Goal: Browse casually

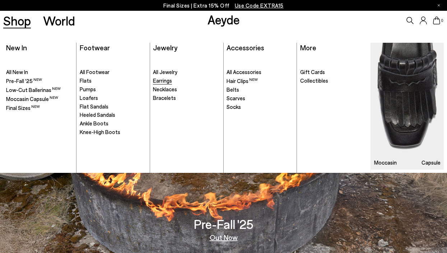
click at [169, 81] on span "Earrings" at bounding box center [162, 80] width 19 height 6
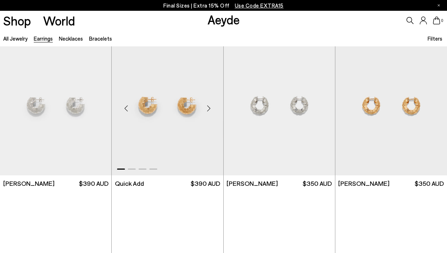
scroll to position [483, 0]
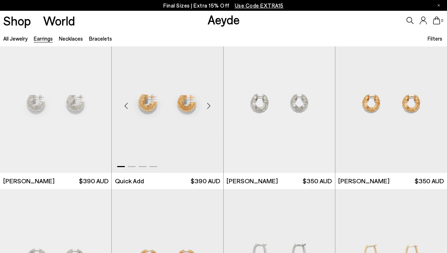
click at [209, 105] on div "Next slide" at bounding box center [209, 106] width 22 height 22
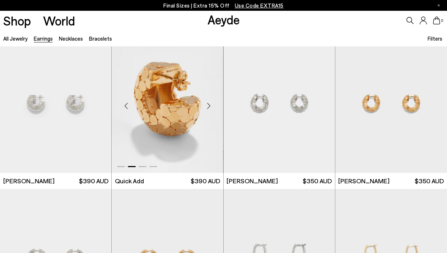
click at [209, 105] on div "Next slide" at bounding box center [209, 106] width 22 height 22
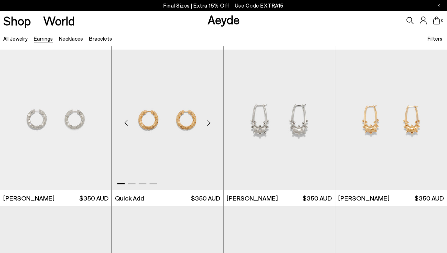
scroll to position [623, 0]
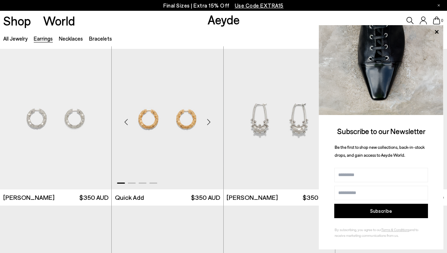
click at [209, 120] on div "Next slide" at bounding box center [209, 122] width 22 height 22
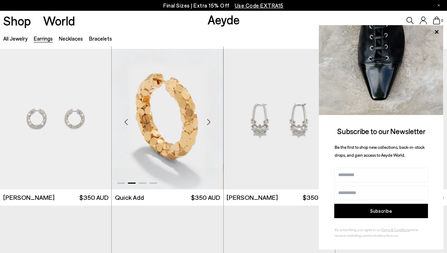
click at [209, 120] on div "Next slide" at bounding box center [209, 122] width 22 height 22
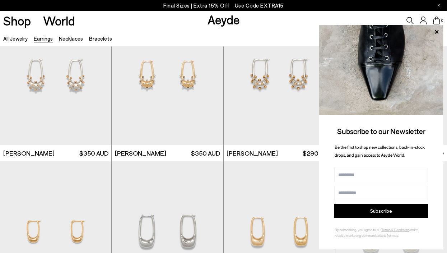
scroll to position [824, 0]
click at [210, 75] on div "Next slide" at bounding box center [209, 78] width 22 height 22
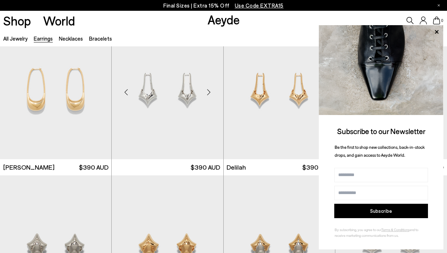
scroll to position [1137, 0]
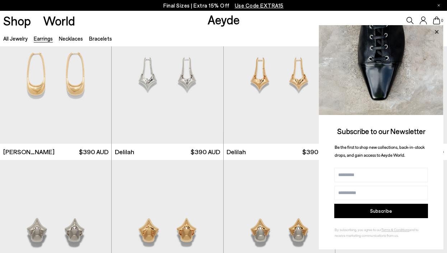
click at [436, 31] on icon at bounding box center [436, 31] width 9 height 9
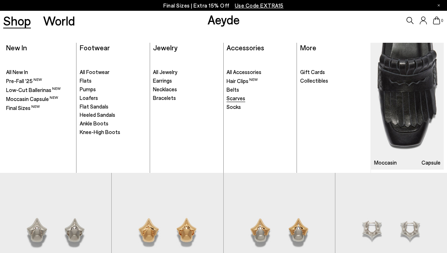
click at [245, 98] on link "Scarves" at bounding box center [260, 98] width 67 height 7
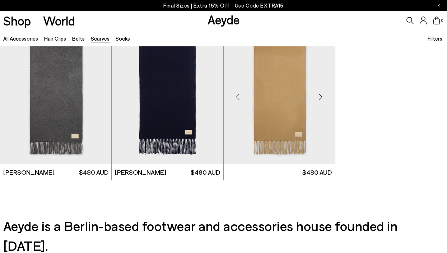
scroll to position [179, 0]
click at [209, 96] on div "Next slide" at bounding box center [209, 97] width 22 height 22
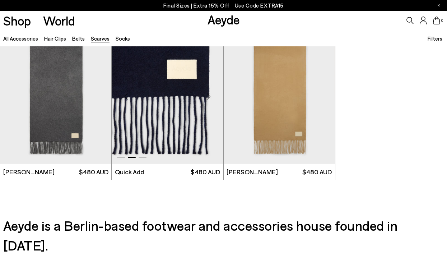
click at [209, 96] on div "Next slide" at bounding box center [209, 97] width 22 height 22
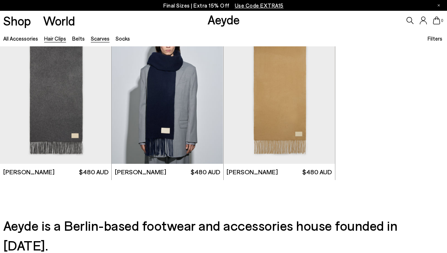
click at [55, 41] on link "Hair Clips" at bounding box center [55, 38] width 22 height 6
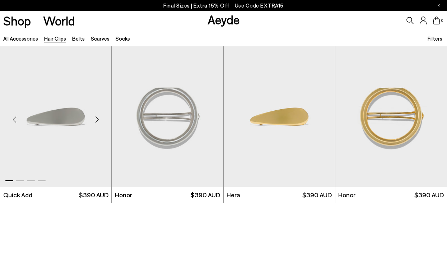
click at [98, 115] on div "Next slide" at bounding box center [97, 119] width 22 height 22
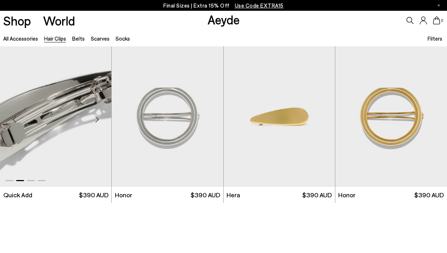
click at [98, 115] on div "Next slide" at bounding box center [97, 119] width 22 height 22
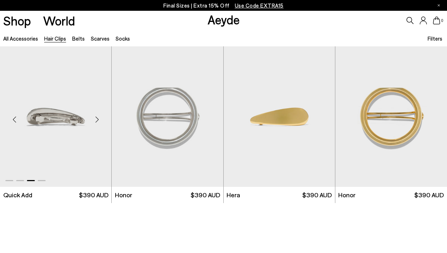
click at [98, 115] on div "Next slide" at bounding box center [97, 119] width 22 height 22
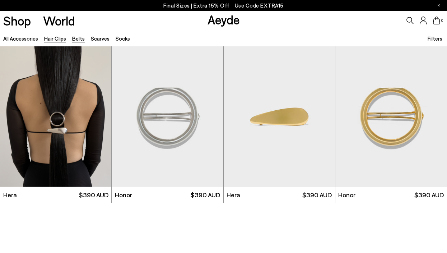
click at [77, 39] on link "Belts" at bounding box center [78, 38] width 13 height 6
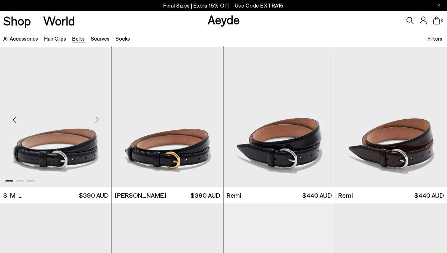
scroll to position [153, 0]
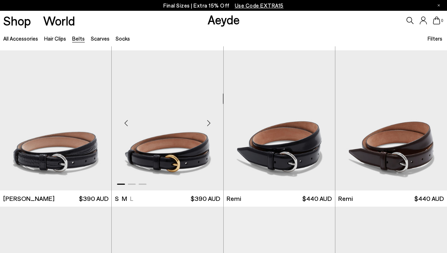
click at [208, 122] on div "Next slide" at bounding box center [209, 123] width 22 height 22
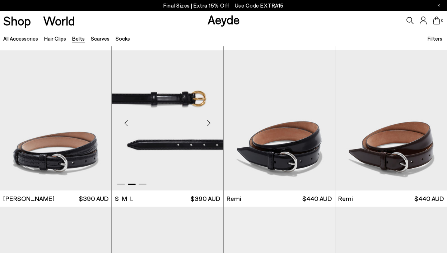
click at [208, 122] on div "Next slide" at bounding box center [209, 123] width 22 height 22
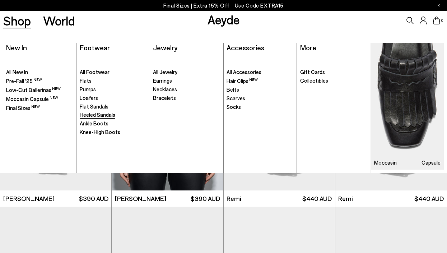
click at [97, 112] on span "Heeled Sandals" at bounding box center [98, 114] width 36 height 6
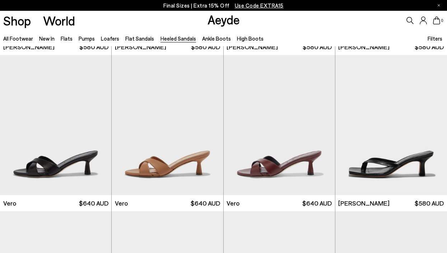
scroll to position [305, 0]
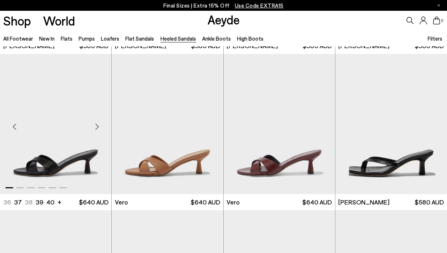
click at [97, 126] on div "Next slide" at bounding box center [97, 127] width 22 height 22
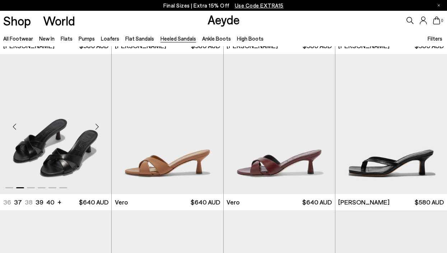
click at [97, 126] on div "Next slide" at bounding box center [97, 127] width 22 height 22
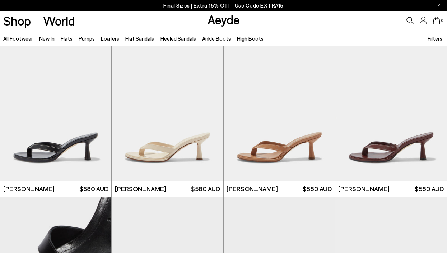
scroll to position [161, 0]
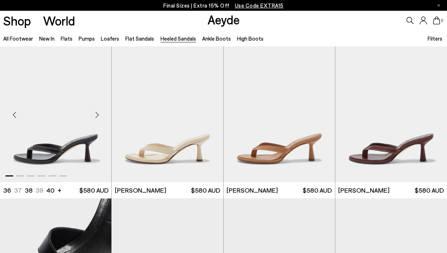
click at [96, 116] on div "Next slide" at bounding box center [97, 115] width 22 height 22
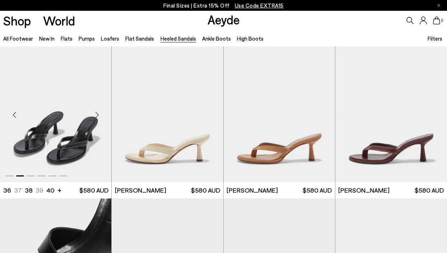
click at [96, 116] on div "Next slide" at bounding box center [97, 115] width 22 height 22
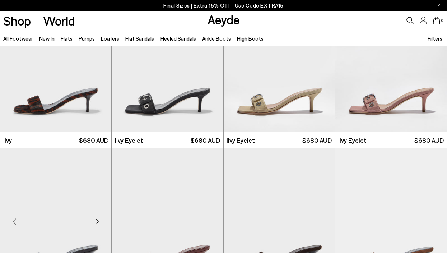
scroll to position [990, 0]
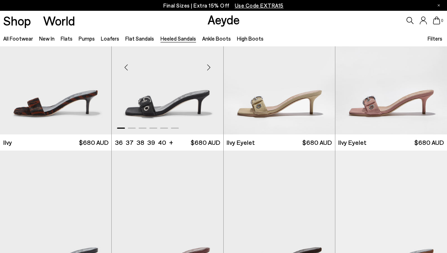
click at [209, 64] on div "Next slide" at bounding box center [209, 67] width 22 height 22
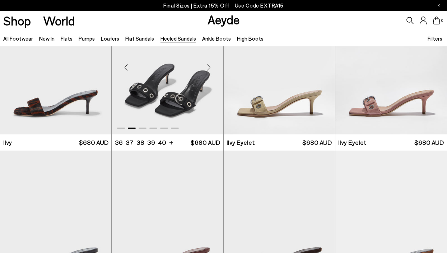
click at [209, 64] on div "Next slide" at bounding box center [209, 67] width 22 height 22
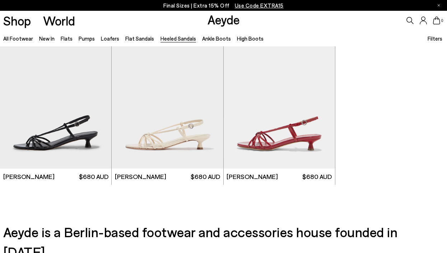
scroll to position [1428, 0]
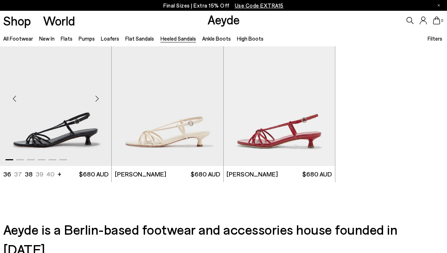
click at [95, 97] on div "Next slide" at bounding box center [97, 99] width 22 height 22
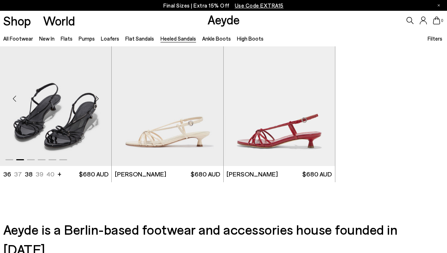
click at [96, 97] on div "Next slide" at bounding box center [97, 99] width 22 height 22
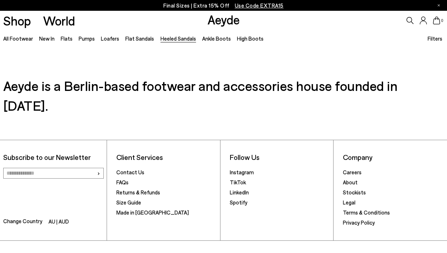
scroll to position [1571, 0]
